Goal: Register for event/course

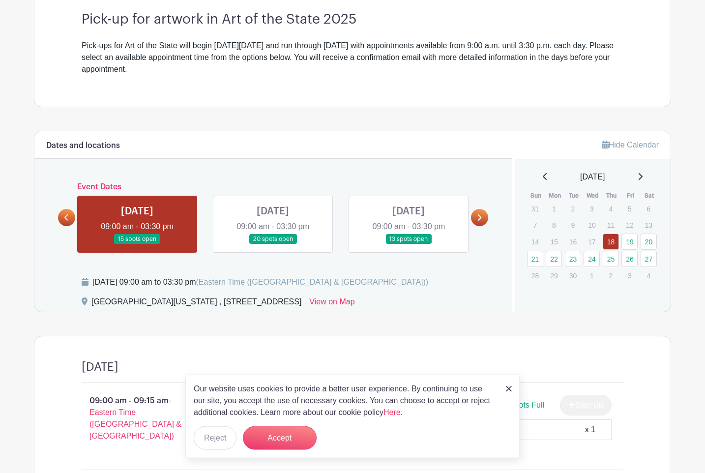
scroll to position [291, 0]
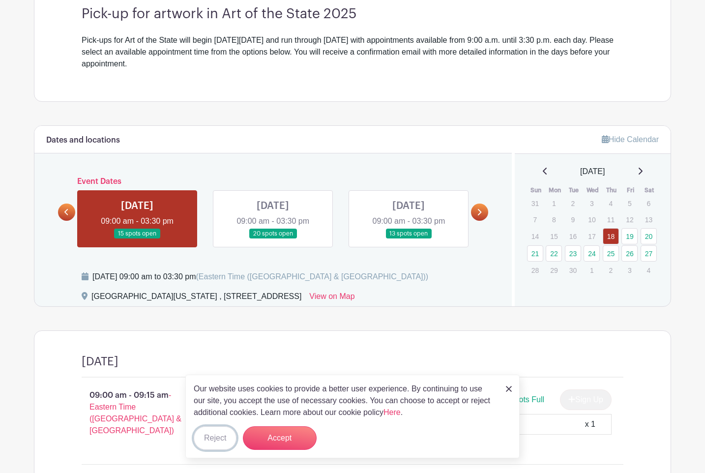
click at [216, 442] on button "Reject" at bounding box center [215, 438] width 43 height 24
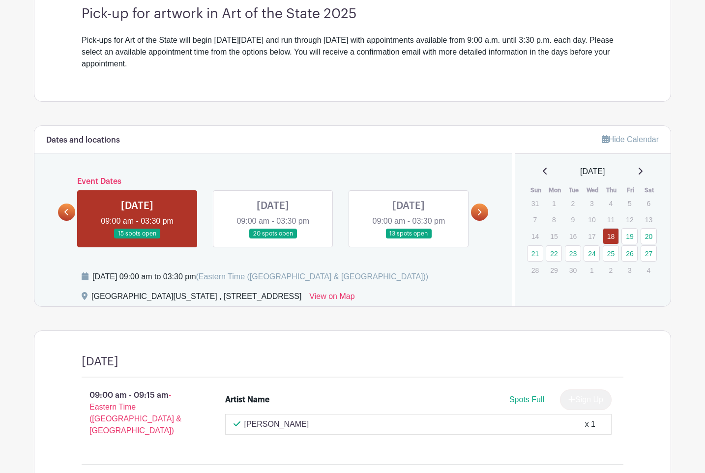
click at [263, 7] on h3 "Pick-up for artwork in Art of the State 2025" at bounding box center [352, 14] width 541 height 17
click at [137, 239] on link at bounding box center [137, 239] width 0 height 0
click at [614, 235] on link "18" at bounding box center [610, 236] width 16 height 16
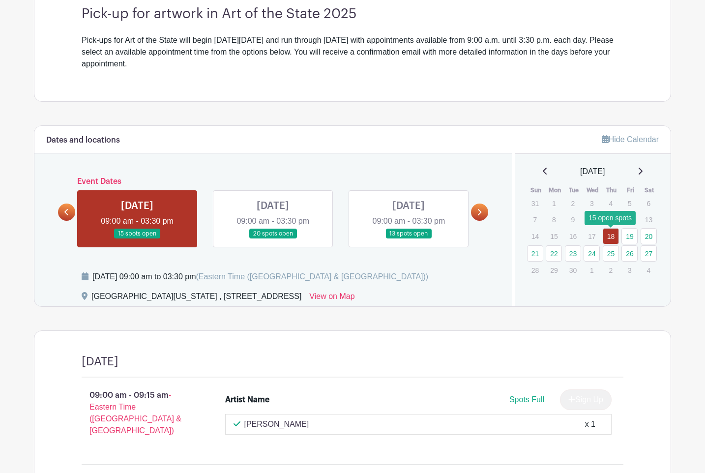
click at [604, 231] on link "18" at bounding box center [610, 236] width 16 height 16
click at [137, 239] on link at bounding box center [137, 239] width 0 height 0
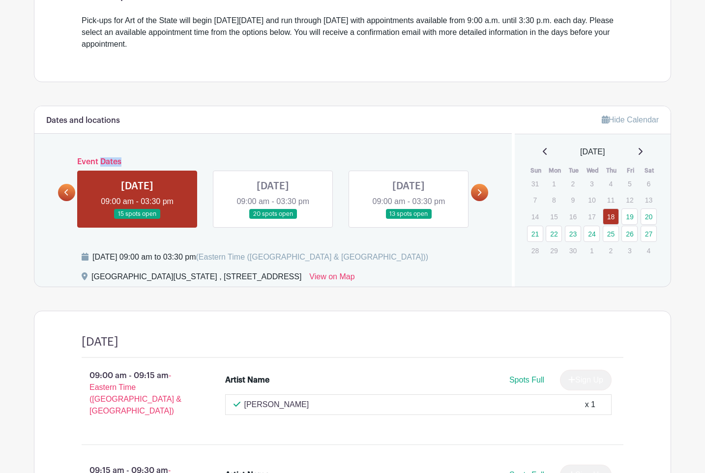
click at [139, 234] on div "Dates and locations Event Dates [DATE] 09:00 am - 03:30 pm 15 spots open [DATE]…" at bounding box center [272, 196] width 477 height 180
click at [137, 219] on link at bounding box center [137, 219] width 0 height 0
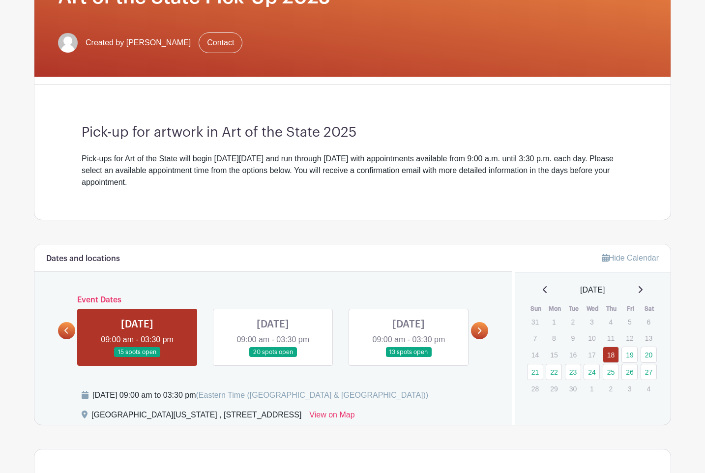
scroll to position [362, 0]
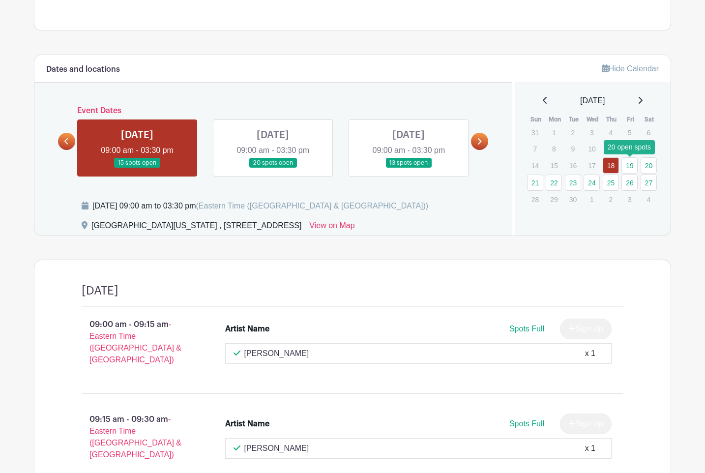
click at [629, 167] on link "19" at bounding box center [629, 165] width 16 height 16
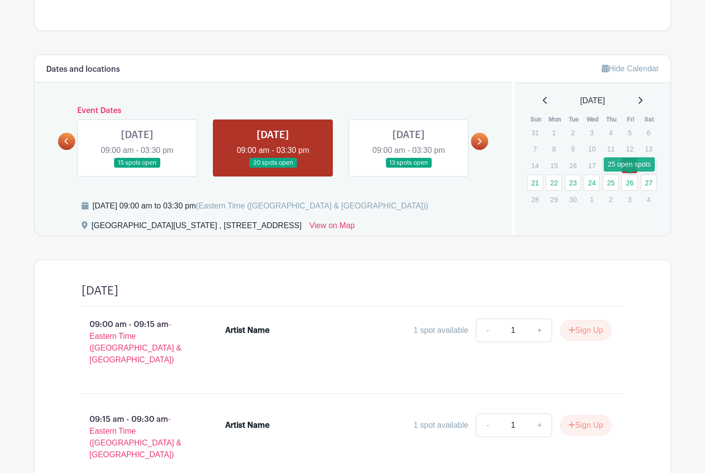
scroll to position [381, 0]
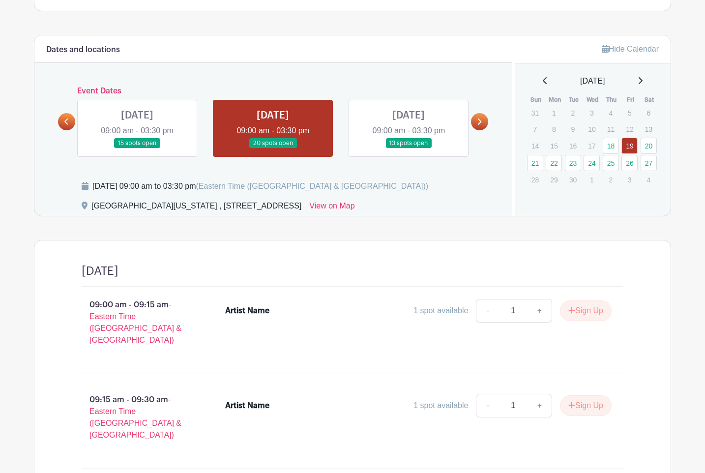
click at [273, 148] on link at bounding box center [273, 148] width 0 height 0
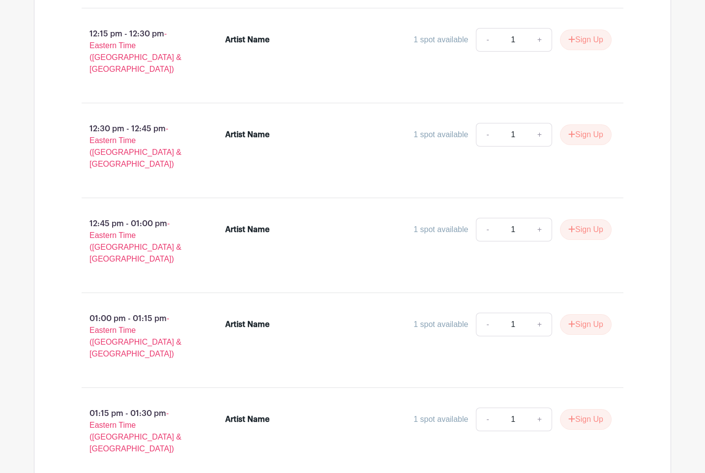
scroll to position [1891, 0]
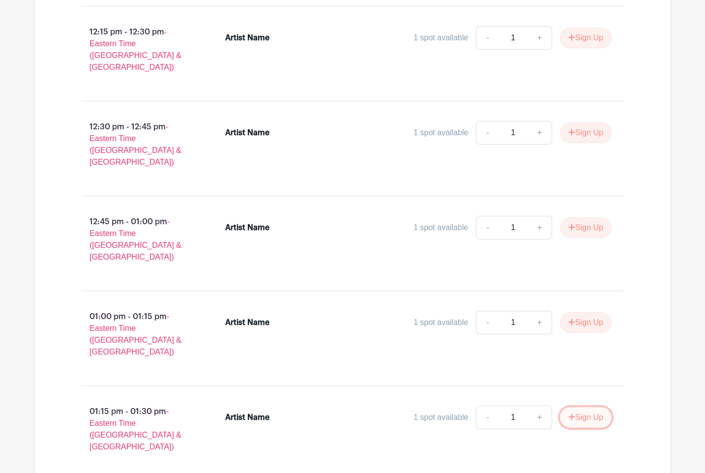
click at [578, 407] on button "Sign Up" at bounding box center [586, 417] width 52 height 21
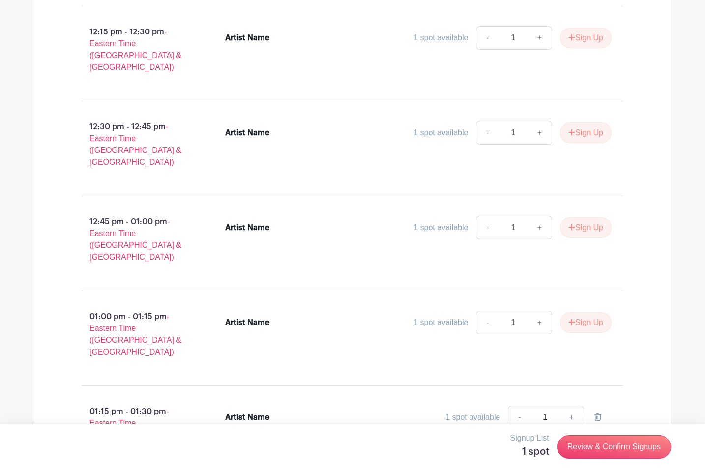
click at [370, 405] on div "1 spot available - 1 +" at bounding box center [466, 417] width 290 height 24
click at [261, 411] on div "Artist Name" at bounding box center [247, 417] width 44 height 12
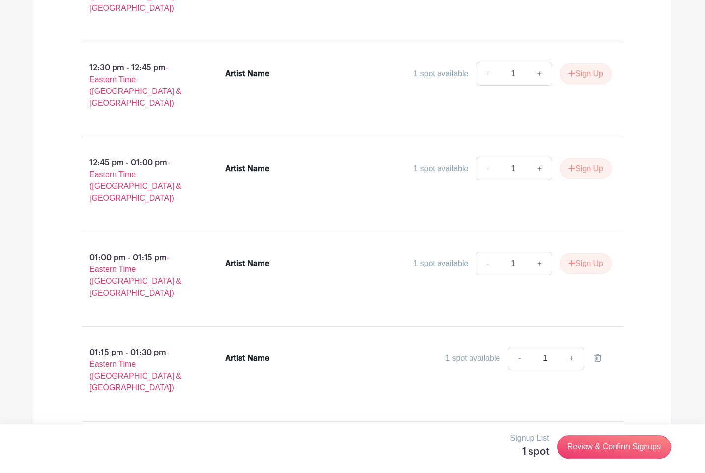
scroll to position [1820, 0]
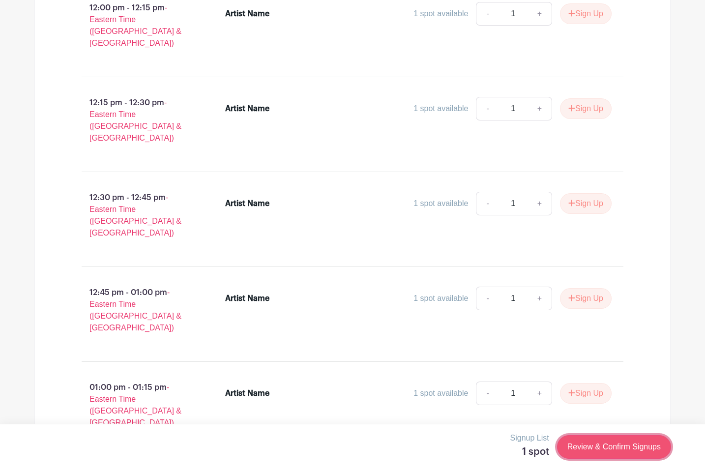
click at [589, 446] on link "Review & Confirm Signups" at bounding box center [614, 447] width 114 height 24
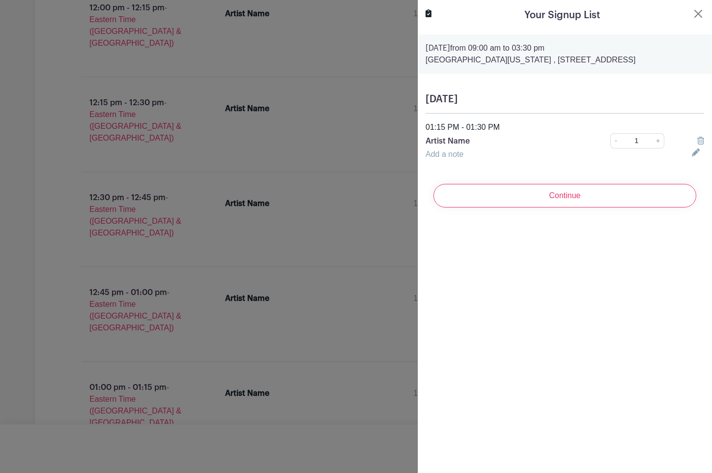
click at [463, 141] on p "Artist Name" at bounding box center [504, 141] width 158 height 12
click at [471, 141] on p "Artist Name" at bounding box center [504, 141] width 158 height 12
click at [653, 141] on link "+" at bounding box center [658, 140] width 12 height 15
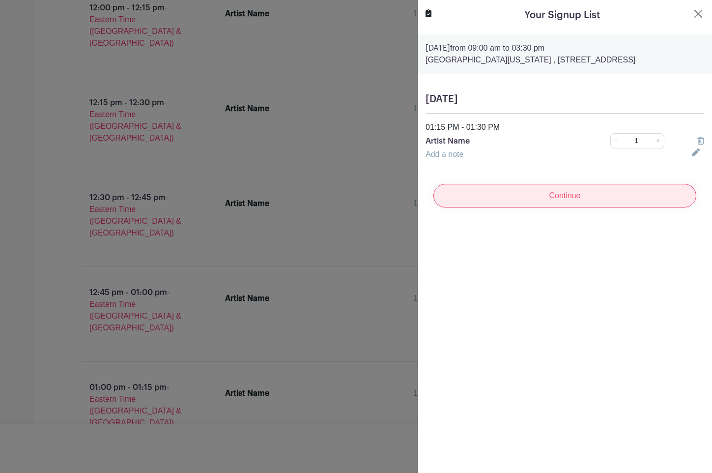
click at [619, 192] on input "Continue" at bounding box center [564, 196] width 263 height 24
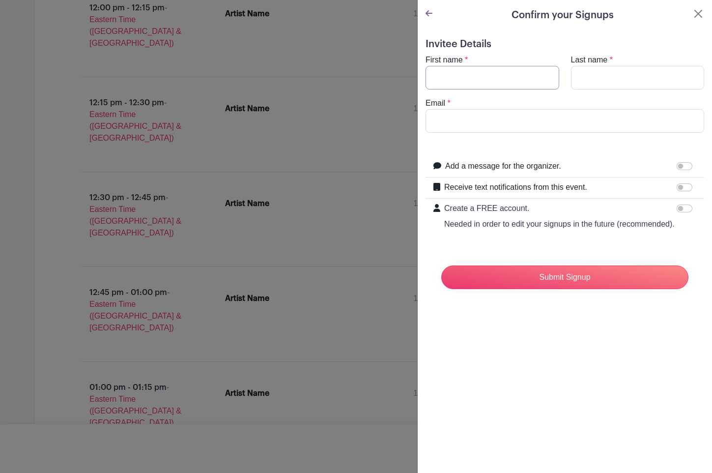
click at [439, 79] on input "First name" at bounding box center [492, 78] width 134 height 24
type input "[PERSON_NAME]"
click at [577, 75] on input "Last name" at bounding box center [638, 78] width 134 height 24
type input "[PERSON_NAME]"
click at [536, 126] on input "Email" at bounding box center [564, 121] width 279 height 24
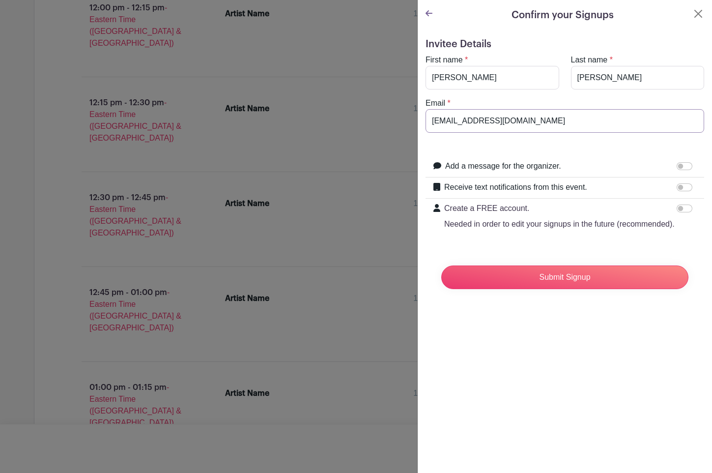
type input "[EMAIL_ADDRESS][DOMAIN_NAME]"
click at [668, 230] on p "Needed in order to edit your signups in the future (recommended)." at bounding box center [559, 224] width 230 height 12
click at [677, 212] on input "Create a FREE account. Needed in order to edit your signups in the future (reco…" at bounding box center [685, 208] width 16 height 8
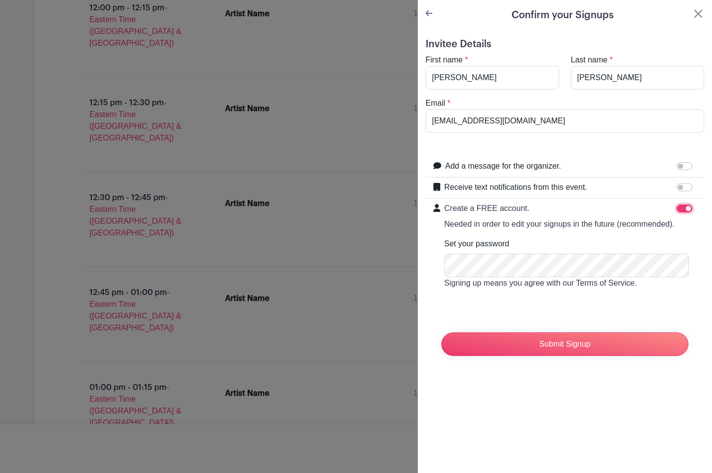
click at [677, 208] on input "Create a FREE account. Needed in order to edit your signups in the future (reco…" at bounding box center [685, 208] width 16 height 8
checkbox input "false"
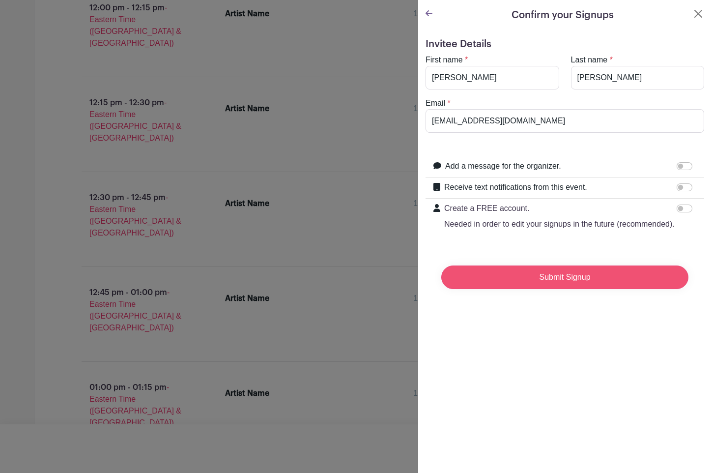
click at [597, 287] on input "Submit Signup" at bounding box center [564, 277] width 247 height 24
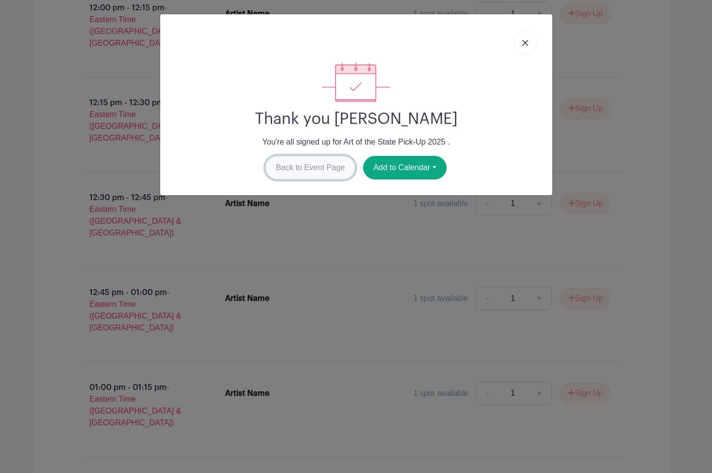
click at [304, 168] on link "Back to Event Page" at bounding box center [310, 168] width 90 height 24
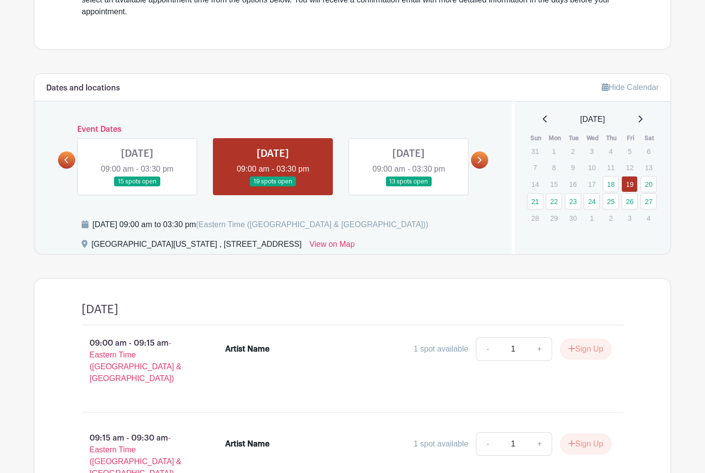
scroll to position [342, 0]
